Goal: Transaction & Acquisition: Book appointment/travel/reservation

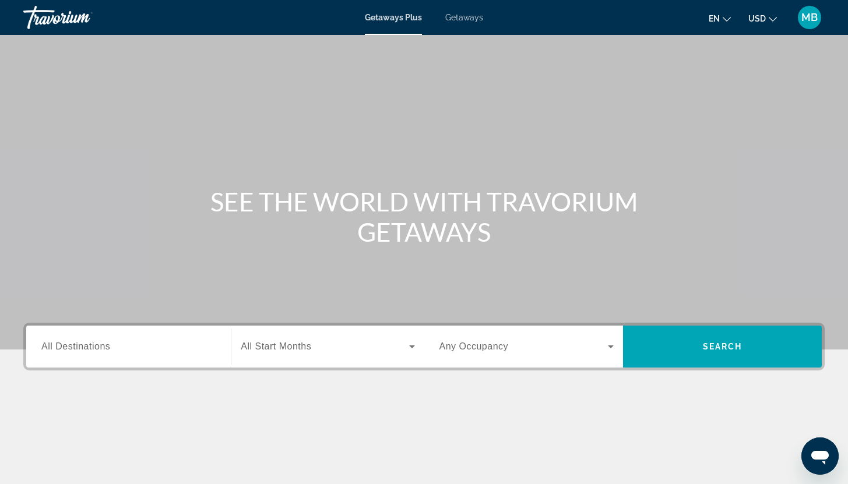
click at [188, 343] on input "Destination All Destinations" at bounding box center [128, 347] width 174 height 14
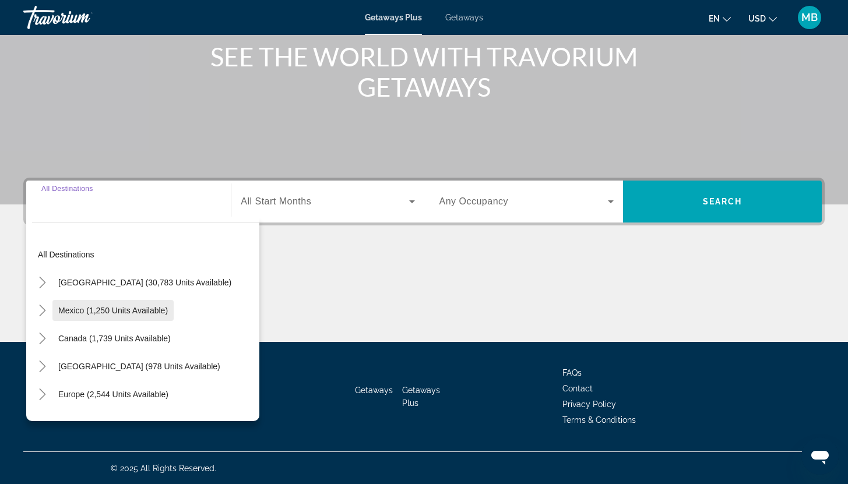
scroll to position [146, 0]
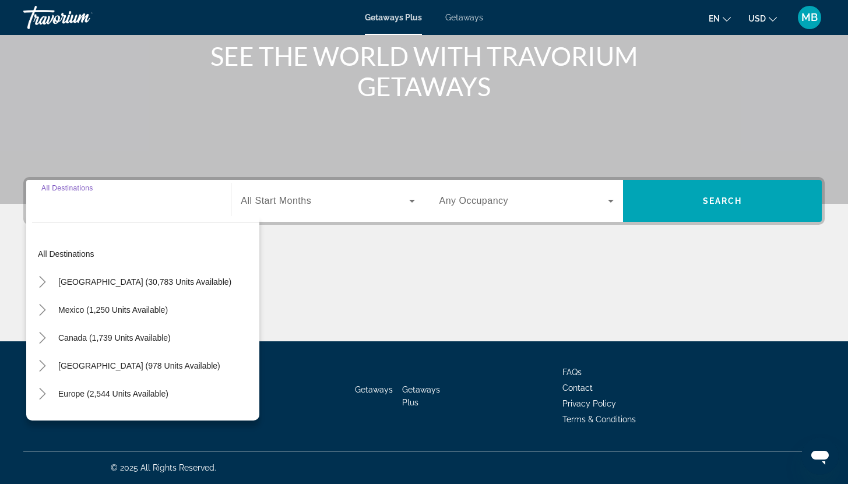
click at [751, 12] on button "USD USD ($) MXN (Mex$) CAD (Can$) GBP (£) EUR (€) AUD (A$) NZD (NZ$) CNY (CN¥)" at bounding box center [763, 18] width 29 height 17
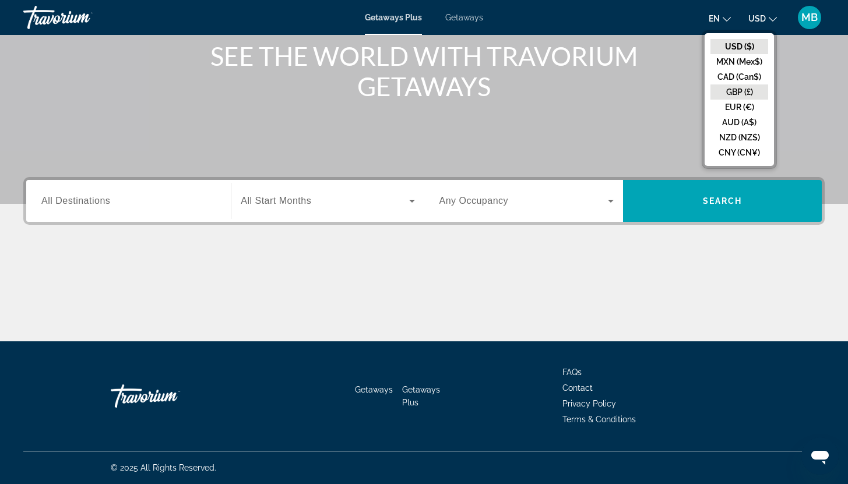
click at [750, 95] on button "GBP (£)" at bounding box center [740, 92] width 58 height 15
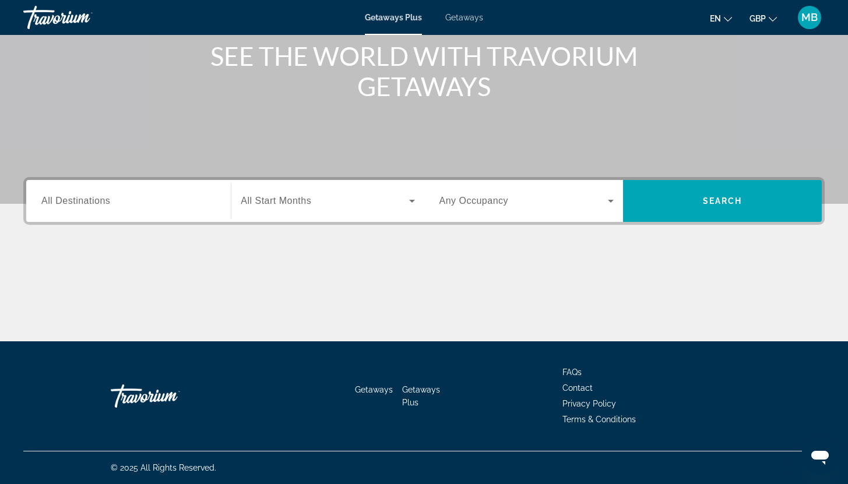
click at [765, 19] on span "GBP" at bounding box center [758, 18] width 16 height 9
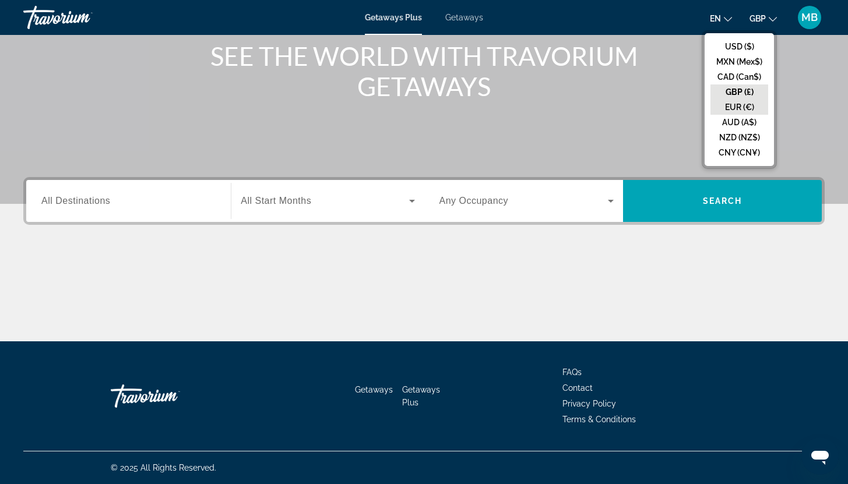
click at [746, 108] on button "EUR (€)" at bounding box center [740, 107] width 58 height 15
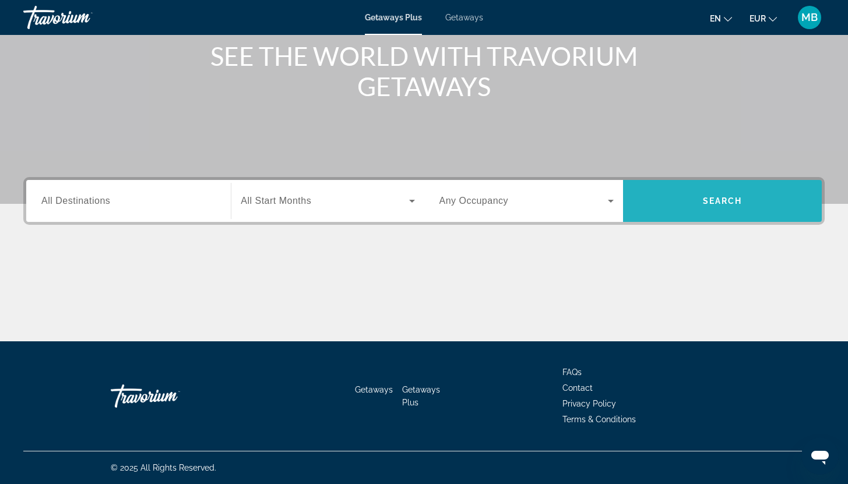
click at [734, 209] on span "Search widget" at bounding box center [722, 201] width 199 height 28
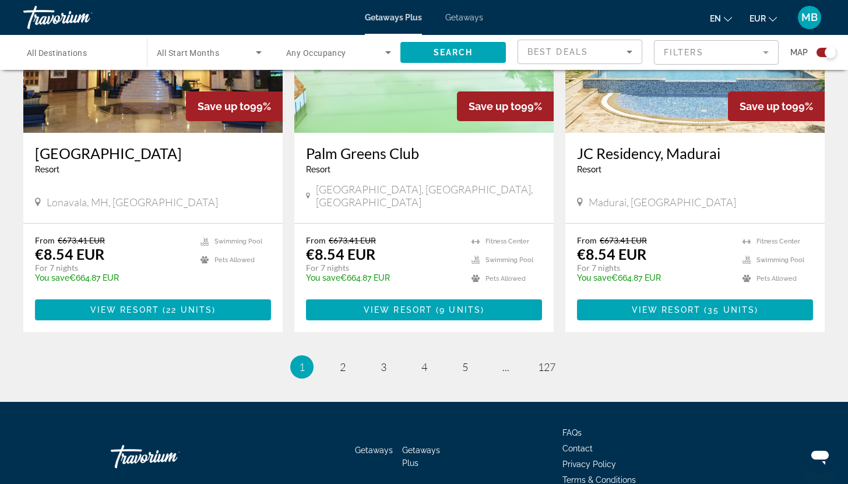
scroll to position [1781, 0]
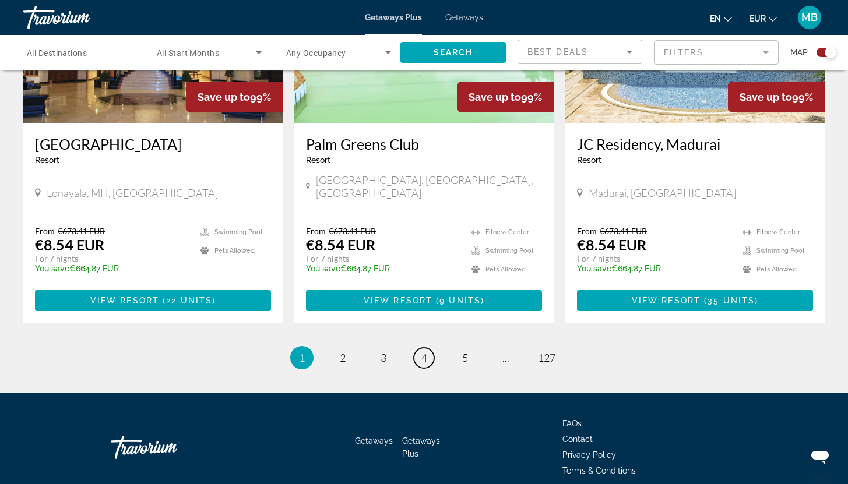
click at [433, 348] on link "page 4" at bounding box center [424, 358] width 20 height 20
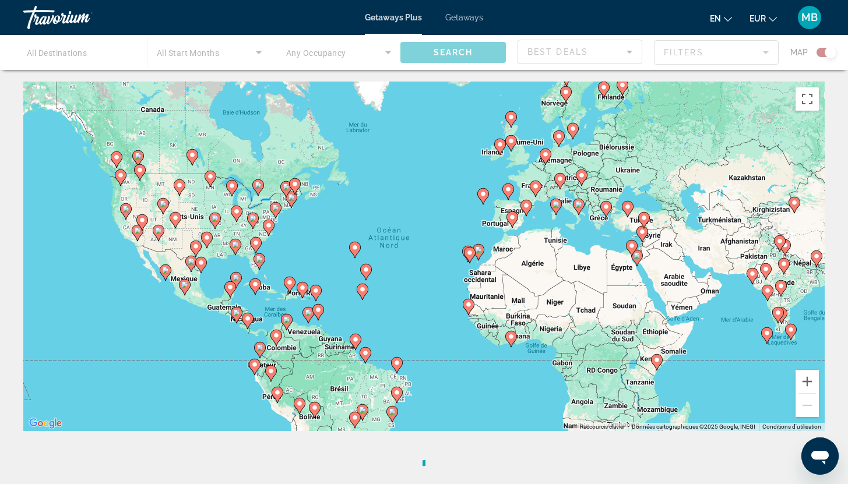
click at [777, 310] on image "Main content" at bounding box center [778, 313] width 7 height 7
type input "**********"
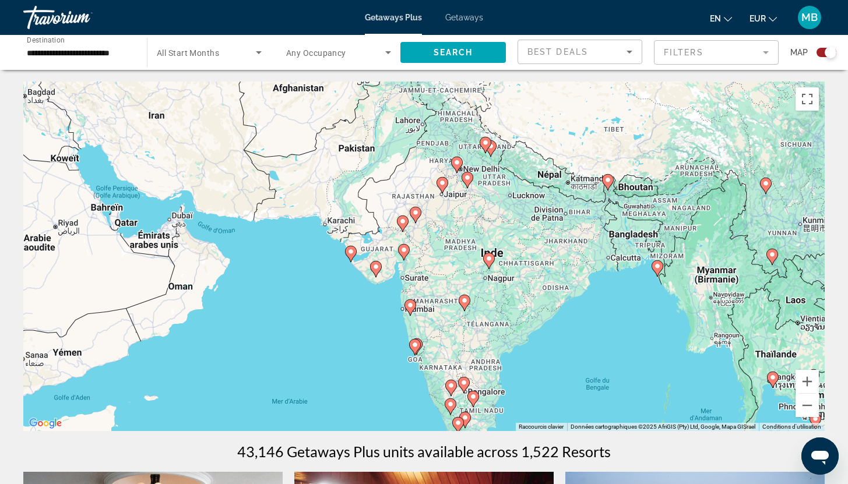
drag, startPoint x: 497, startPoint y: 226, endPoint x: 541, endPoint y: 373, distance: 152.7
click at [541, 373] on div "Pour activer le glissement avec le clavier, appuyez sur Alt+Entrée. Une fois ce…" at bounding box center [424, 257] width 802 height 350
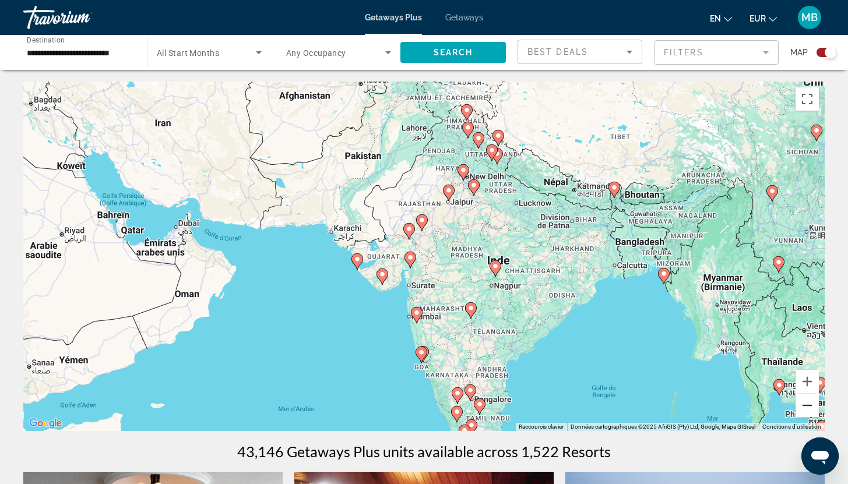
drag, startPoint x: 806, startPoint y: 405, endPoint x: 750, endPoint y: 399, distance: 56.3
click at [805, 405] on button "Zoom arrière" at bounding box center [807, 405] width 23 height 23
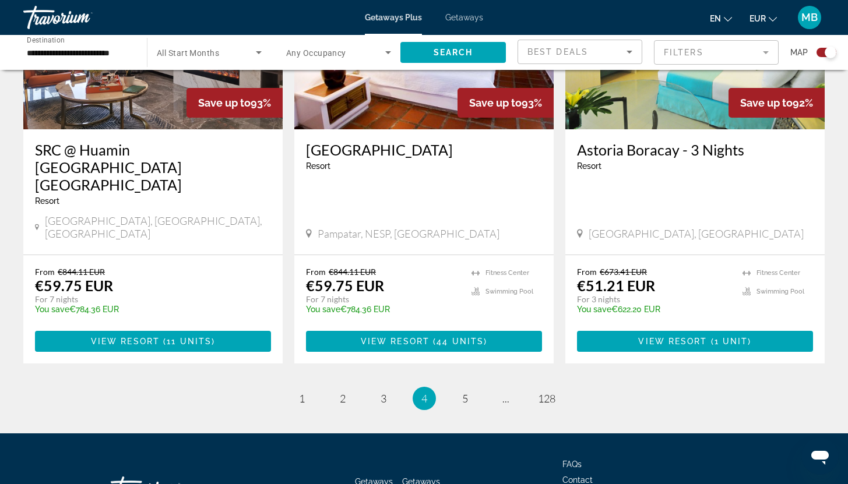
scroll to position [1815, 0]
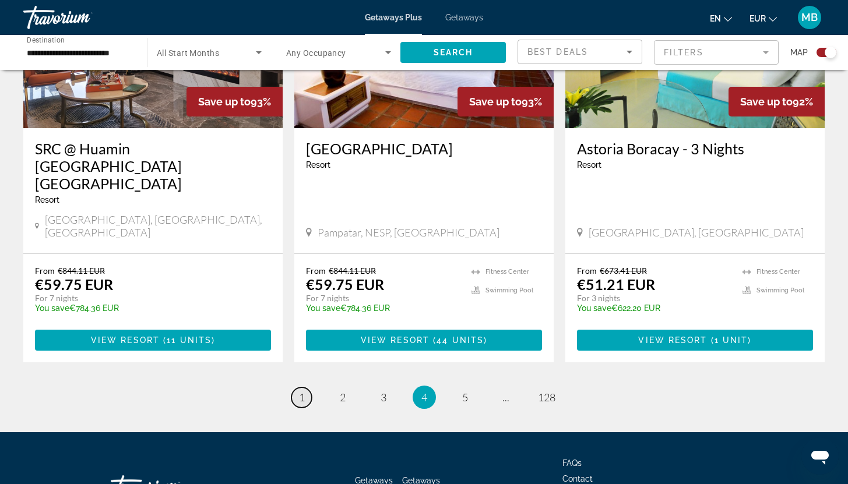
click at [301, 391] on span "1" at bounding box center [302, 397] width 6 height 13
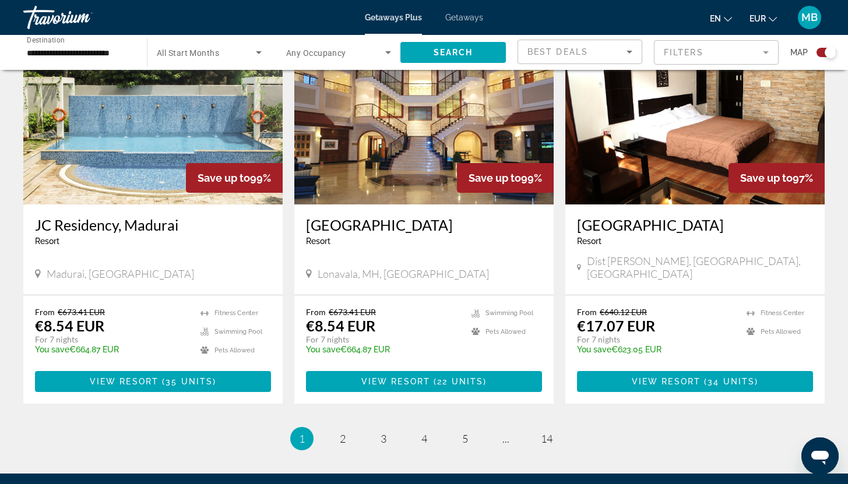
scroll to position [1763, 0]
